Goal: Information Seeking & Learning: Learn about a topic

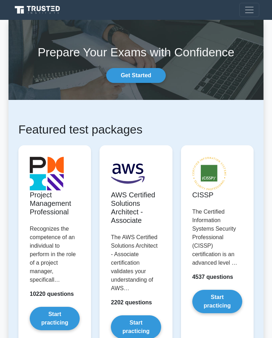
click at [149, 73] on link "Get Started" at bounding box center [135, 75] width 59 height 15
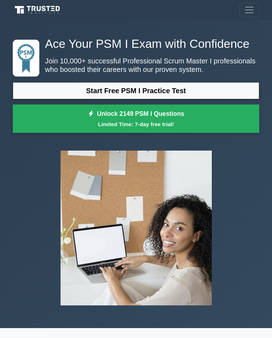
click at [221, 99] on link "Start Free PSM I Practice Test" at bounding box center [136, 90] width 246 height 17
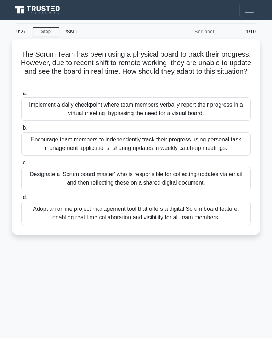
click at [103, 225] on div "Adopt an online project management tool that offers a digital Scrum board featu…" at bounding box center [135, 212] width 229 height 23
click at [21, 200] on input "d. Adopt an online project management tool that offers a digital Scrum board fe…" at bounding box center [21, 197] width 0 height 5
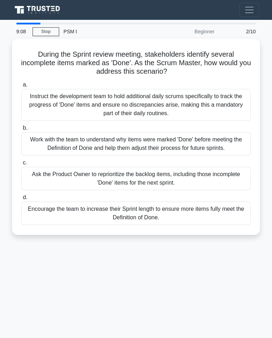
click at [144, 150] on div "Work with the team to understand why items were marked 'Done' before meeting th…" at bounding box center [135, 143] width 229 height 23
click at [21, 130] on input "b. Work with the team to understand why items were marked 'Done' before meeting…" at bounding box center [21, 128] width 0 height 5
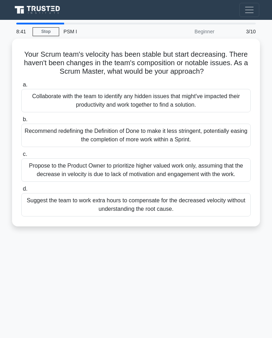
click at [147, 110] on div "Collaborate with the team to identify any hidden issues that might've impacted …" at bounding box center [135, 100] width 229 height 23
click at [21, 87] on input "a. Collaborate with the team to identify any hidden issues that might've impact…" at bounding box center [21, 84] width 0 height 5
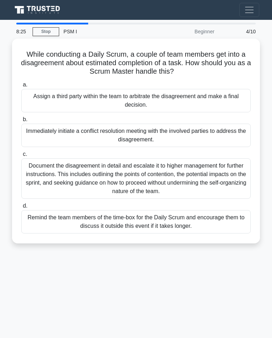
click at [89, 222] on div "Remind the team members of the time-box for the Daily Scrum and encourage them …" at bounding box center [135, 221] width 229 height 23
click at [21, 208] on input "d. Remind the team members of the time-box for the Daily Scrum and encourage th…" at bounding box center [21, 206] width 0 height 5
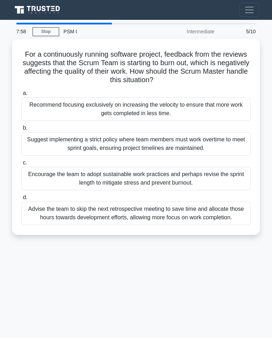
click at [109, 177] on div "Encourage the team to adopt sustainable work practices and perhaps revise the s…" at bounding box center [135, 178] width 229 height 23
click at [21, 165] on input "c. Encourage the team to adopt sustainable work practices and perhaps revise th…" at bounding box center [21, 162] width 0 height 5
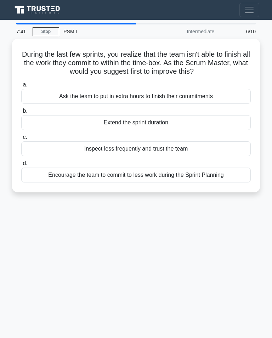
click at [87, 180] on div "Encourage the team to commit to less work during the Sprint Planning" at bounding box center [135, 174] width 229 height 15
click at [21, 166] on input "d. Encourage the team to commit to less work during the Sprint Planning" at bounding box center [21, 163] width 0 height 5
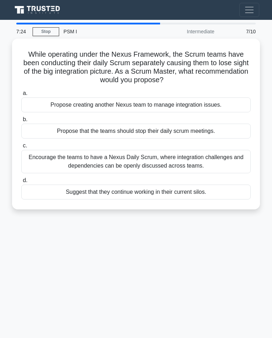
click at [120, 164] on div "Encourage the teams to have a Nexus Daily Scrum, where integration challenges a…" at bounding box center [135, 161] width 229 height 23
click at [21, 148] on input "c. Encourage the teams to have a Nexus Daily Scrum, where integration challenge…" at bounding box center [21, 145] width 0 height 5
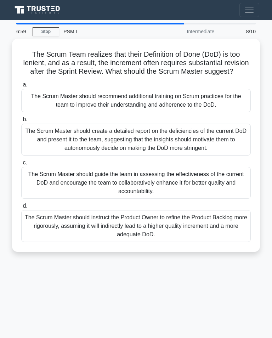
click at [112, 191] on div "The Scrum Master should guide the team in assessing the effectiveness of the cu…" at bounding box center [135, 183] width 229 height 32
click at [21, 165] on input "c. The Scrum Master should guide the team in assessing the effectiveness of the…" at bounding box center [21, 162] width 0 height 5
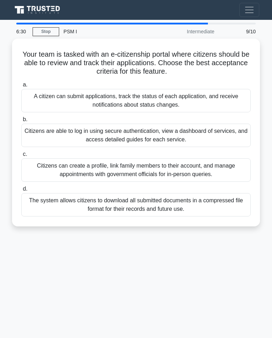
click at [151, 101] on div "A citizen can submit applications, track the status of each application, and re…" at bounding box center [135, 100] width 229 height 23
click at [21, 87] on input "a. A citizen can submit applications, track the status of each application, and…" at bounding box center [21, 84] width 0 height 5
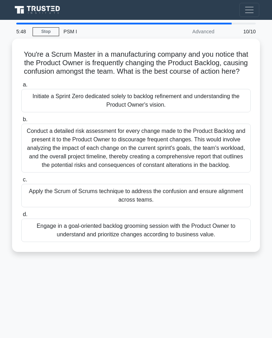
click at [104, 207] on div "Apply the Scrum of Scrums technique to address the confusion and ensure alignme…" at bounding box center [135, 195] width 229 height 23
click at [21, 182] on input "c. Apply the Scrum of Scrums technique to address the confusion and ensure alig…" at bounding box center [21, 179] width 0 height 5
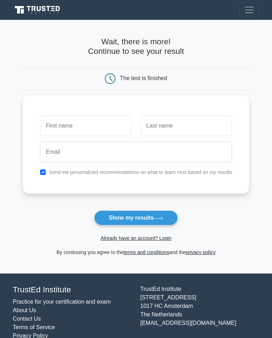
click at [92, 120] on input "text" at bounding box center [86, 125] width 92 height 21
type input "Vittoria"
type input "[PERSON_NAME]"
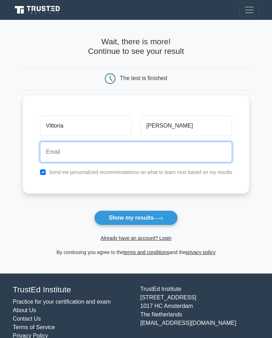
type input "[EMAIL_ADDRESS][PERSON_NAME][DOMAIN_NAME]"
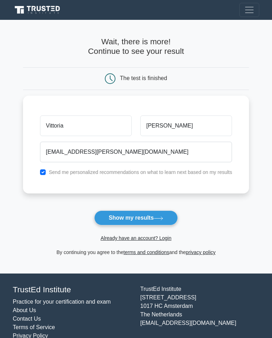
click at [132, 220] on button "Show my results" at bounding box center [136, 217] width 84 height 15
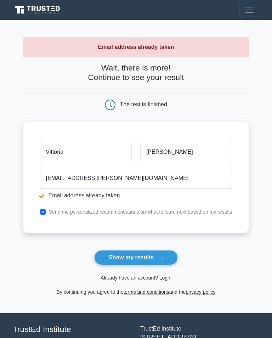
click at [115, 255] on button "Show my results" at bounding box center [136, 257] width 84 height 15
click at [40, 214] on input "checkbox" at bounding box center [43, 212] width 6 height 6
checkbox input "false"
click at [127, 257] on button "Show my results" at bounding box center [136, 257] width 84 height 15
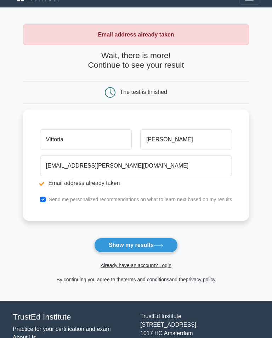
scroll to position [42, 0]
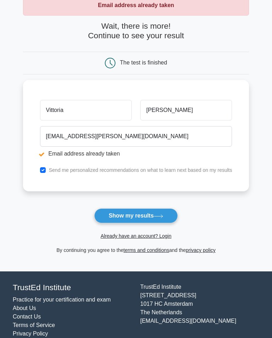
click at [166, 219] on button "Show my results" at bounding box center [136, 215] width 84 height 15
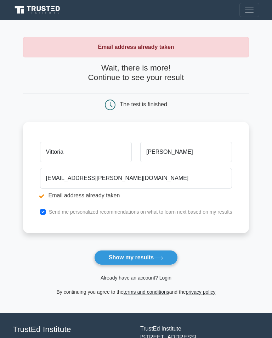
click at [137, 280] on link "Already have an account? Login" at bounding box center [136, 278] width 71 height 6
click at [124, 255] on button "Show my results" at bounding box center [136, 257] width 84 height 15
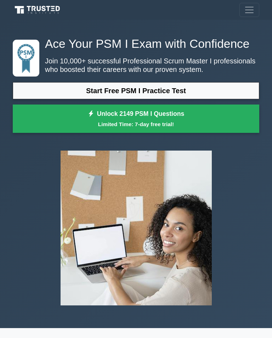
click at [239, 99] on link "Start Free PSM I Practice Test" at bounding box center [136, 90] width 246 height 17
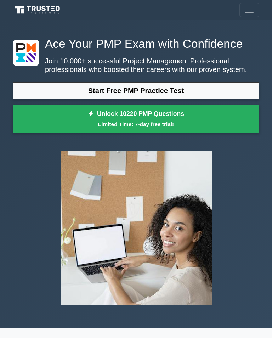
click at [230, 99] on link "Start Free PMP Practice Test" at bounding box center [136, 90] width 246 height 17
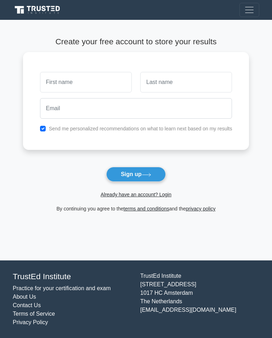
click at [82, 89] on input "text" at bounding box center [86, 82] width 92 height 21
type input "Vittoria"
type input "Beard"
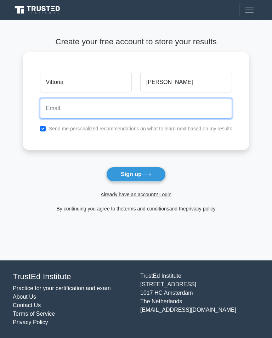
type input "vittoria.g.david@sky.com"
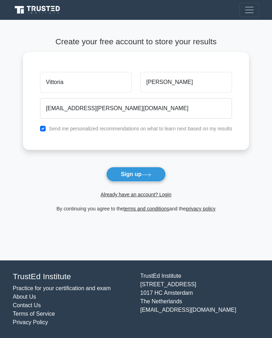
click at [155, 172] on button "Sign up" at bounding box center [135, 174] width 59 height 15
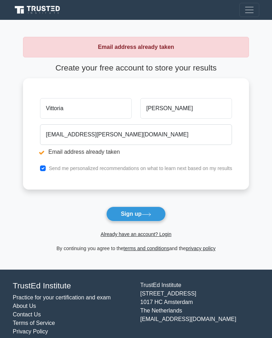
click at [147, 237] on link "Already have an account? Login" at bounding box center [136, 234] width 71 height 6
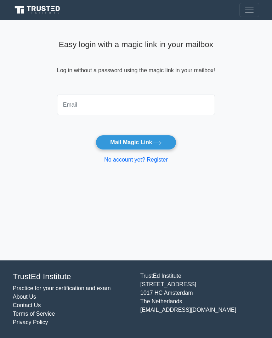
click at [178, 109] on input "email" at bounding box center [136, 105] width 158 height 21
click at [136, 142] on button "Mail Magic Link" at bounding box center [136, 142] width 80 height 15
click at [159, 142] on icon at bounding box center [157, 143] width 10 height 4
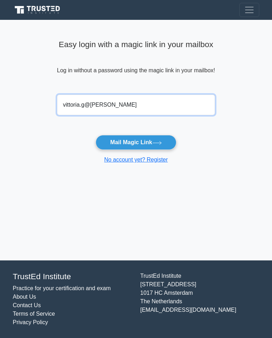
type input "vittoria.g@david"
click at [136, 142] on button "Mail Magic Link" at bounding box center [136, 142] width 80 height 15
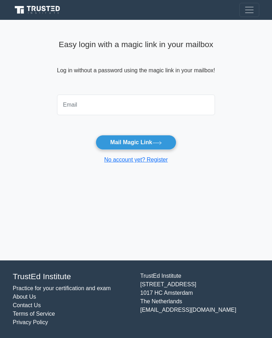
click at [249, 260] on main "Easy login with a magic link in your mailbox Log in without a password using th…" at bounding box center [136, 140] width 272 height 240
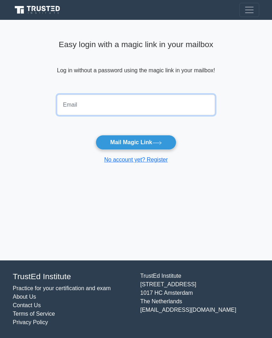
click at [159, 114] on input "email" at bounding box center [136, 105] width 158 height 21
type input "[EMAIL_ADDRESS][PERSON_NAME][DOMAIN_NAME]"
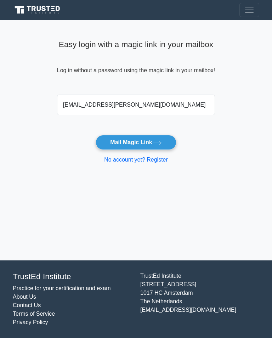
click at [166, 145] on button "Mail Magic Link" at bounding box center [136, 142] width 80 height 15
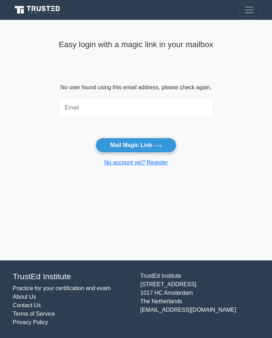
click at [177, 108] on input "email" at bounding box center [136, 107] width 154 height 21
